Goal: Navigation & Orientation: Find specific page/section

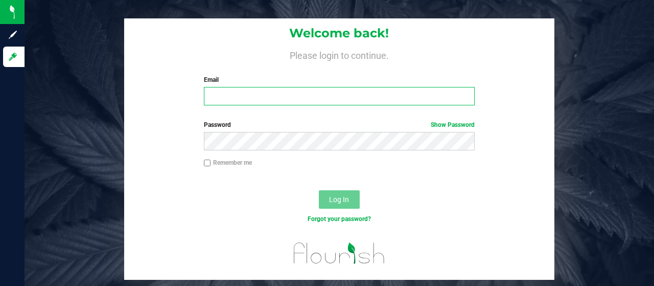
type input "[EMAIL_ADDRESS][DOMAIN_NAME]"
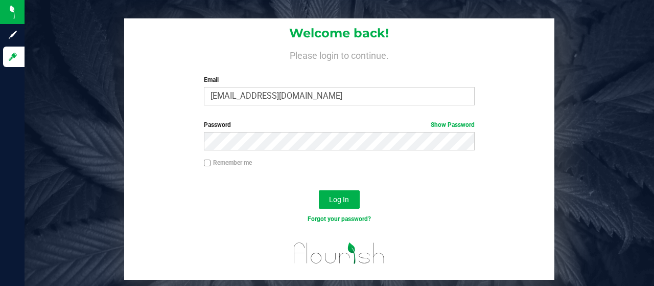
click at [46, 161] on div "Welcome back! Please login to continue. Email [EMAIL_ADDRESS][DOMAIN_NAME] Requ…" at bounding box center [339, 148] width 645 height 261
click at [329, 195] on button "Log In" at bounding box center [339, 199] width 41 height 18
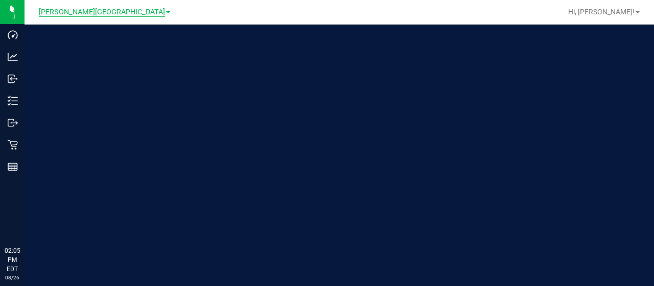
click at [106, 11] on span "[PERSON_NAME][GEOGRAPHIC_DATA]" at bounding box center [102, 12] width 126 height 9
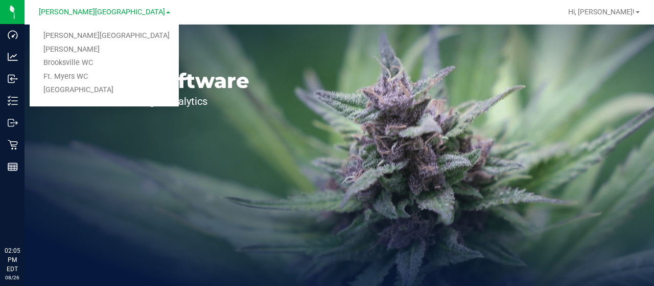
click at [74, 89] on link "[GEOGRAPHIC_DATA]" at bounding box center [104, 90] width 149 height 14
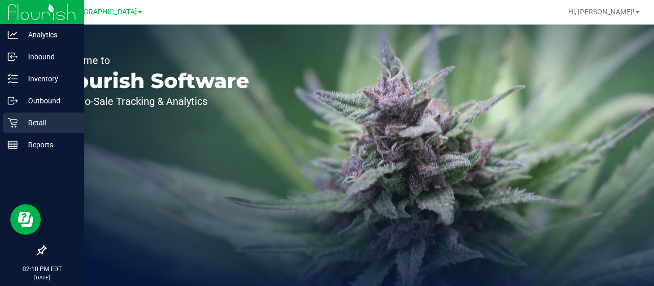
click at [16, 122] on icon at bounding box center [13, 123] width 10 height 10
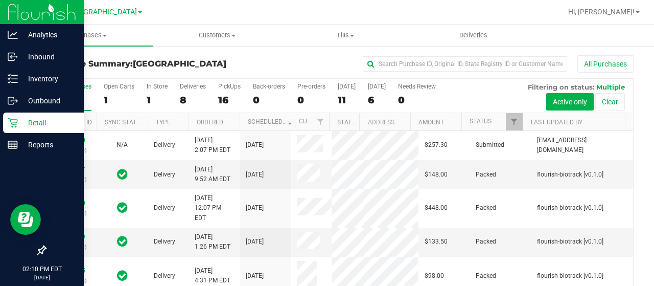
click at [40, 118] on p "Retail" at bounding box center [48, 123] width 61 height 12
